Goal: Register for event/course

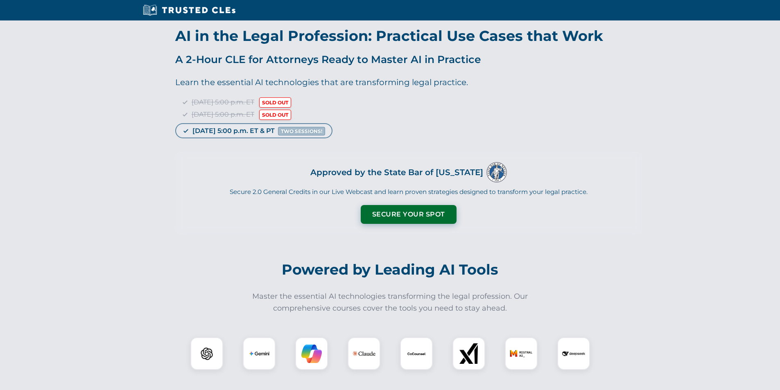
click at [392, 250] on section "Powered by Leading AI Tools Master the essential AI technologies transforming t…" at bounding box center [390, 326] width 467 height 167
click at [406, 210] on button "Secure Your Spot" at bounding box center [409, 213] width 96 height 19
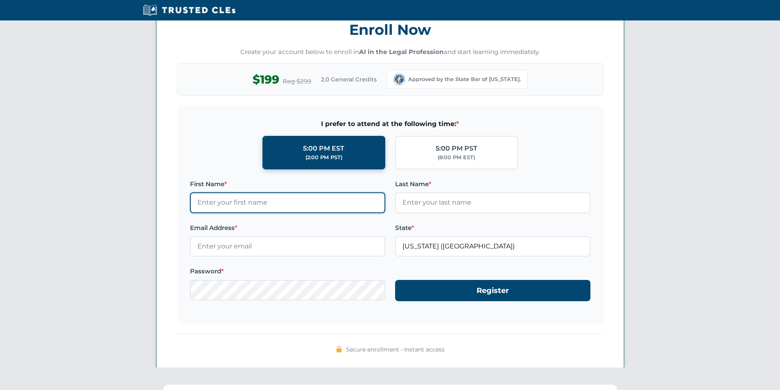
click at [231, 204] on input "First Name *" at bounding box center [287, 203] width 195 height 20
type input "test"
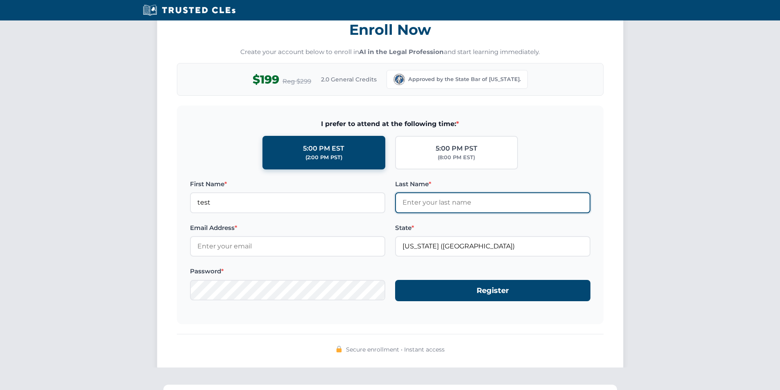
click at [432, 199] on input "Last Name *" at bounding box center [492, 203] width 195 height 20
type input "test"
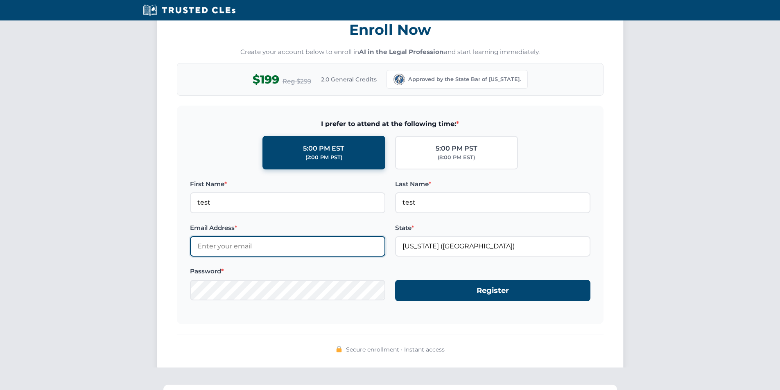
click at [272, 253] on input "Email Address *" at bounding box center [287, 246] width 195 height 20
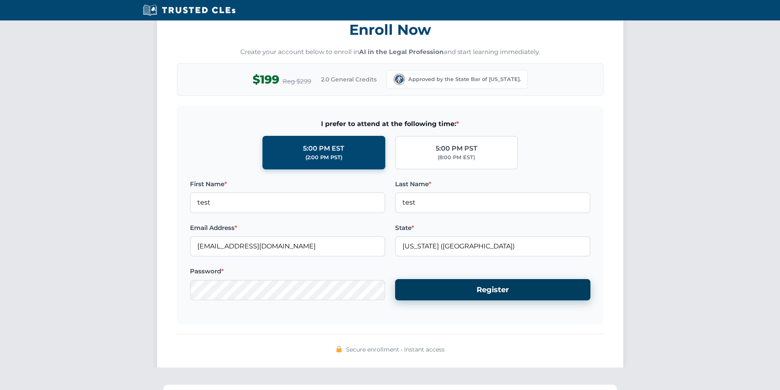
click at [467, 292] on button "Register" at bounding box center [492, 290] width 195 height 22
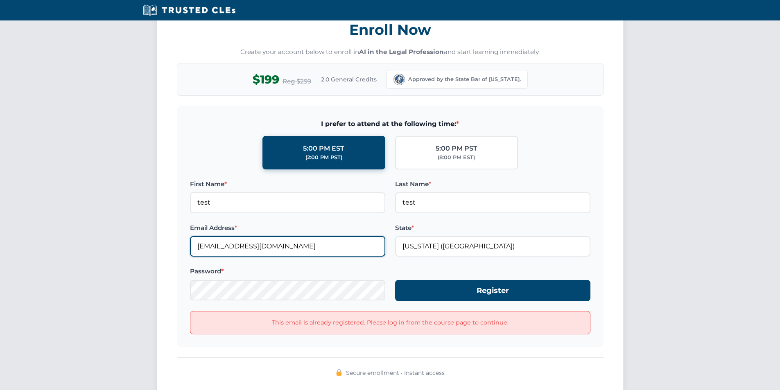
click at [210, 247] on input "test@test.com" at bounding box center [287, 246] width 195 height 20
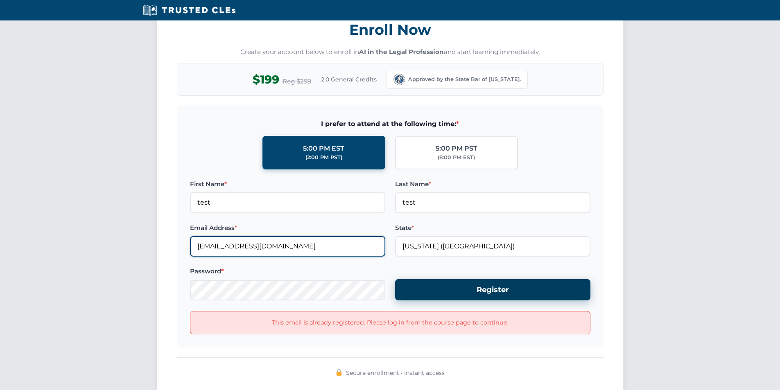
type input "[EMAIL_ADDRESS][DOMAIN_NAME]"
click at [433, 290] on button "Register" at bounding box center [492, 290] width 195 height 22
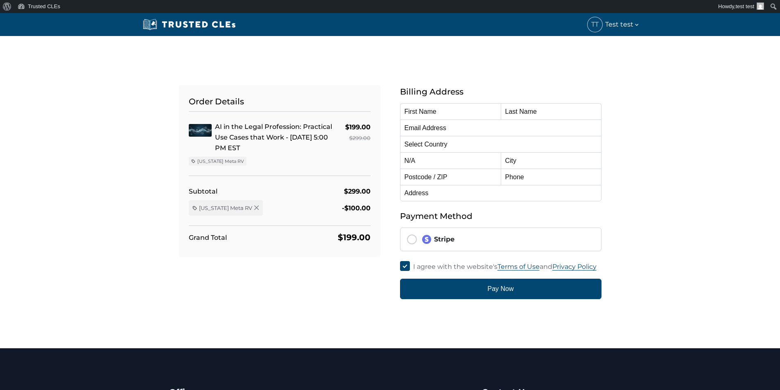
type input "test"
type input "[EMAIL_ADDRESS][DOMAIN_NAME]"
select select "[GEOGRAPHIC_DATA]"
radio input "true"
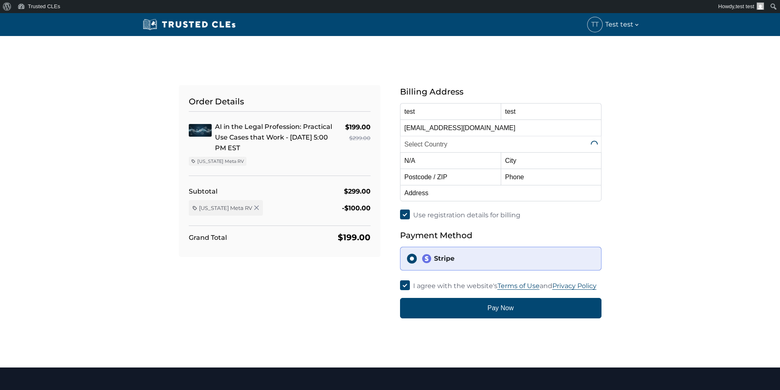
select select "[US_STATE]"
click at [423, 142] on select "Select Country [GEOGRAPHIC_DATA] [GEOGRAPHIC_DATA] [GEOGRAPHIC_DATA] [GEOGRAPHI…" at bounding box center [501, 144] width 202 height 16
